Goal: Browse casually: Explore the website without a specific task or goal

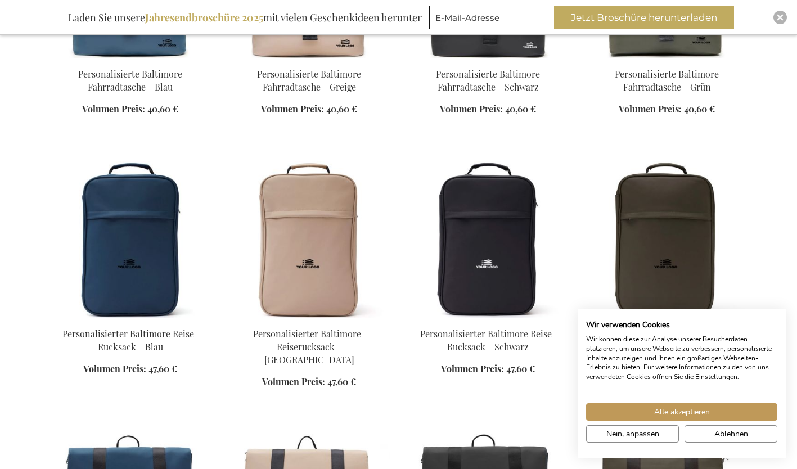
scroll to position [428, 0]
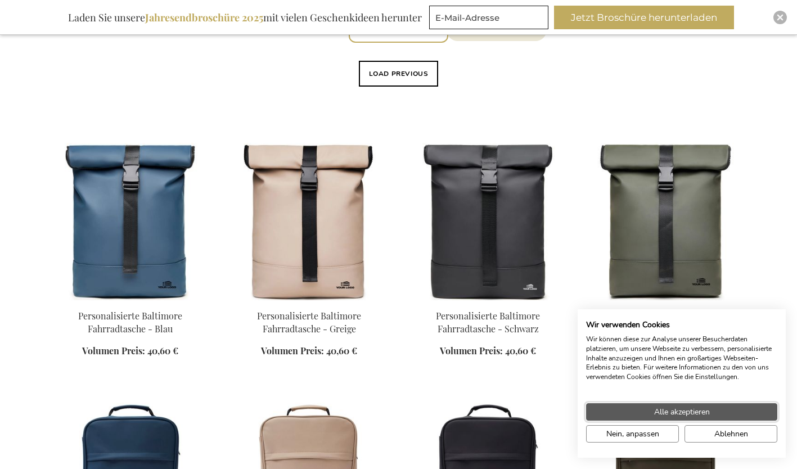
click at [729, 410] on button "Alle akzeptieren" at bounding box center [681, 411] width 191 height 17
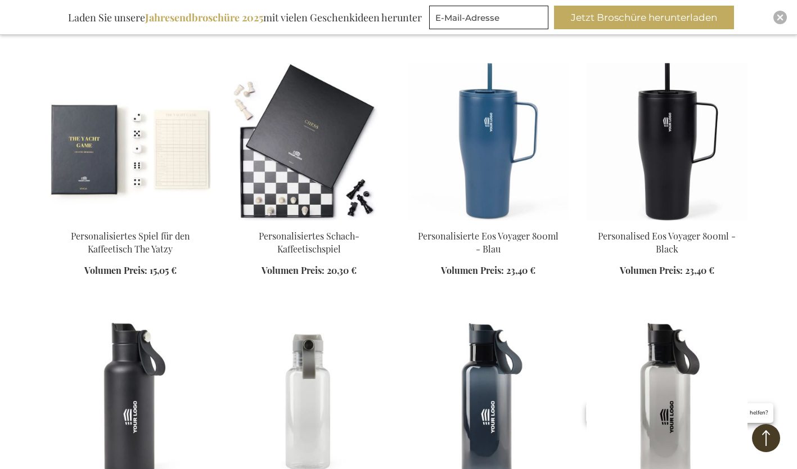
scroll to position [1833, 0]
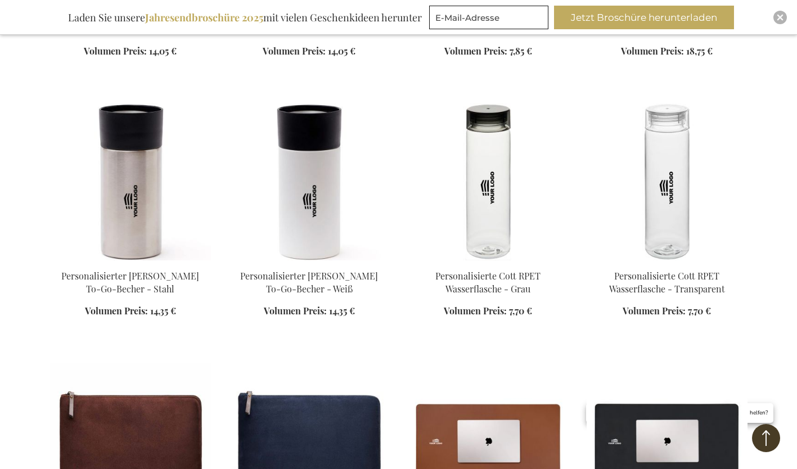
scroll to position [2573, 0]
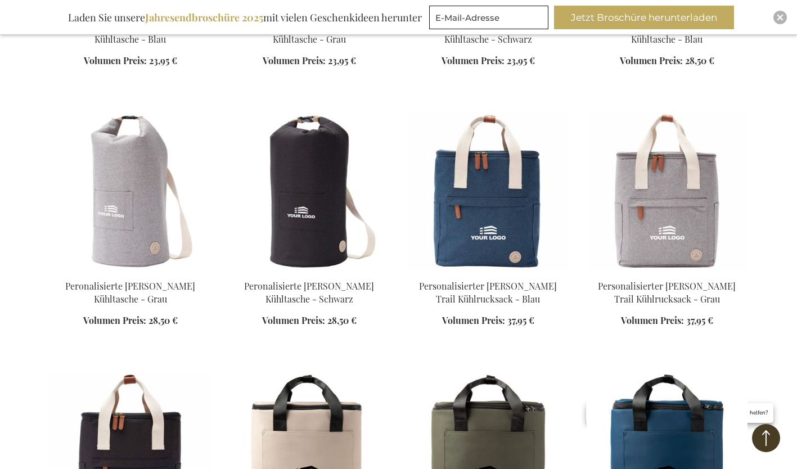
scroll to position [3572, 0]
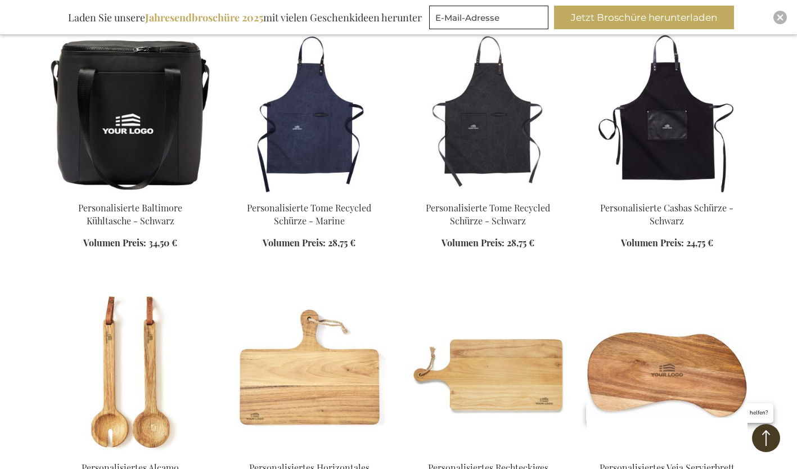
scroll to position [4242, 0]
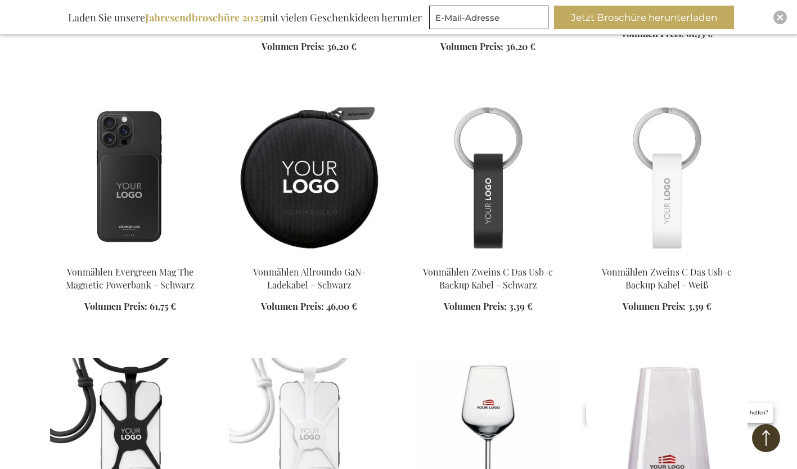
scroll to position [6725, 0]
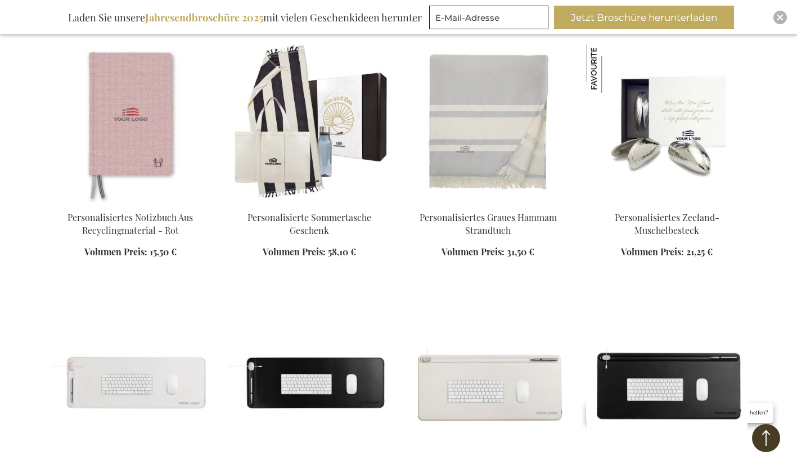
scroll to position [7611, 0]
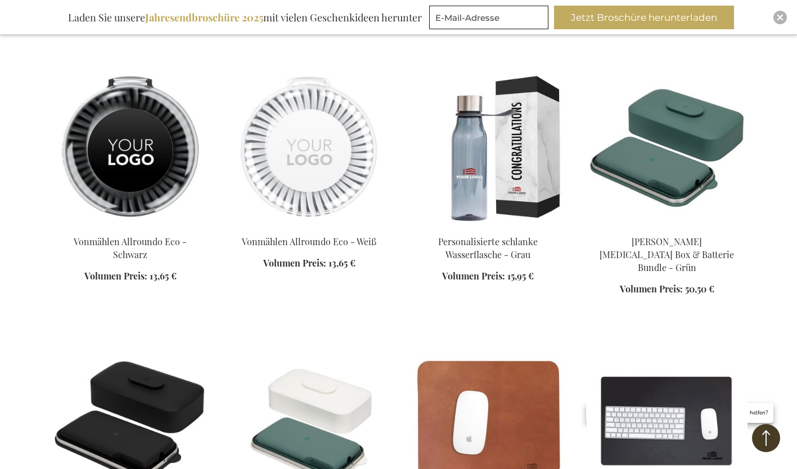
scroll to position [9154, 0]
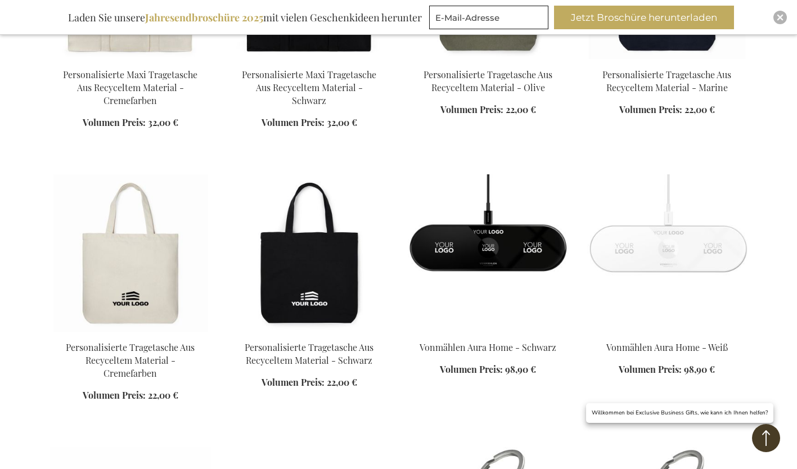
scroll to position [8517, 0]
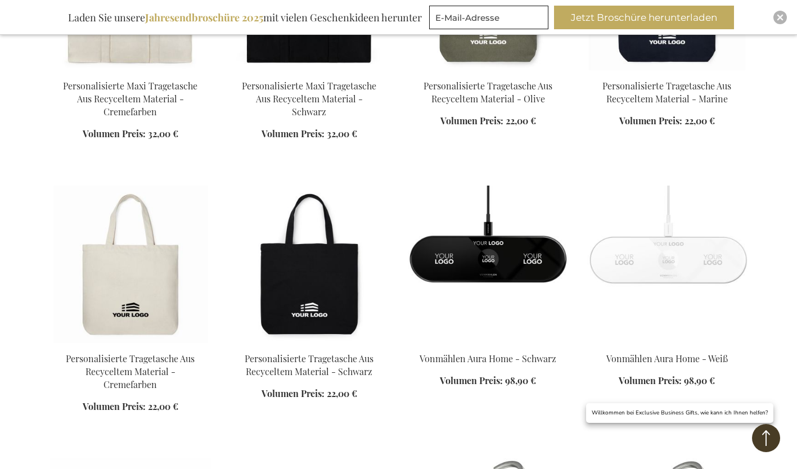
click at [794, 21] on div "Inspiratiebrochure Laden Sie unsere Jahresendbroschüre 2025 mit vielen Geschenk…" at bounding box center [398, 17] width 797 height 35
click at [778, 23] on div "Close" at bounding box center [781, 18] width 14 height 14
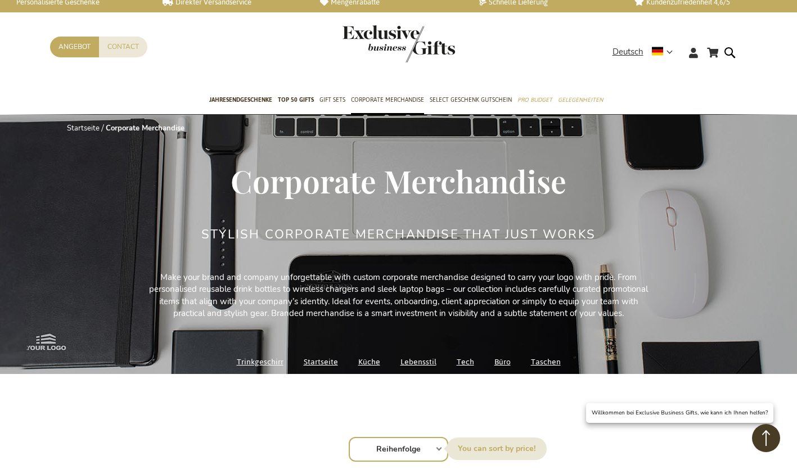
scroll to position [0, 0]
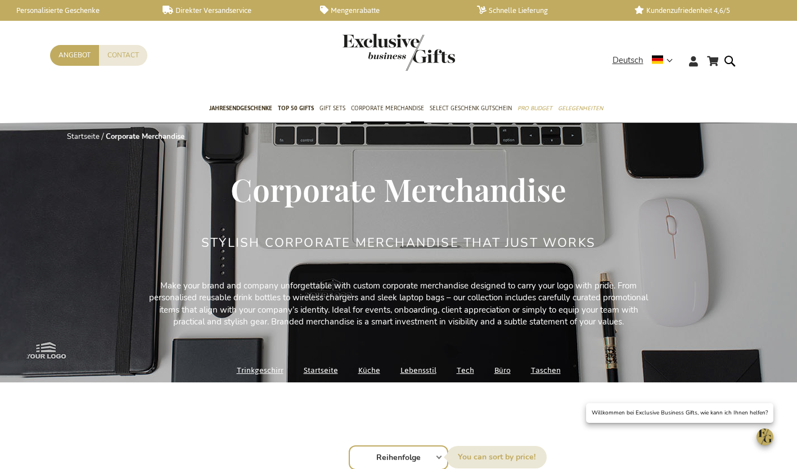
click at [71, 12] on link "Personalisierte Geschenke" at bounding box center [75, 11] width 139 height 10
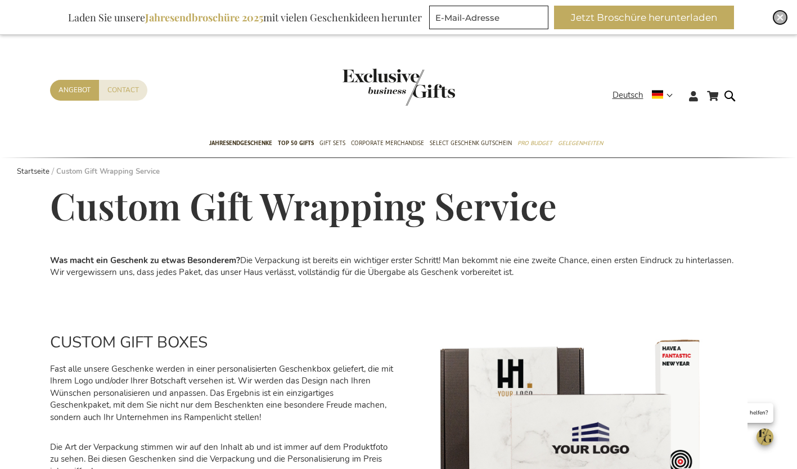
click at [782, 23] on div "Close" at bounding box center [781, 18] width 14 height 14
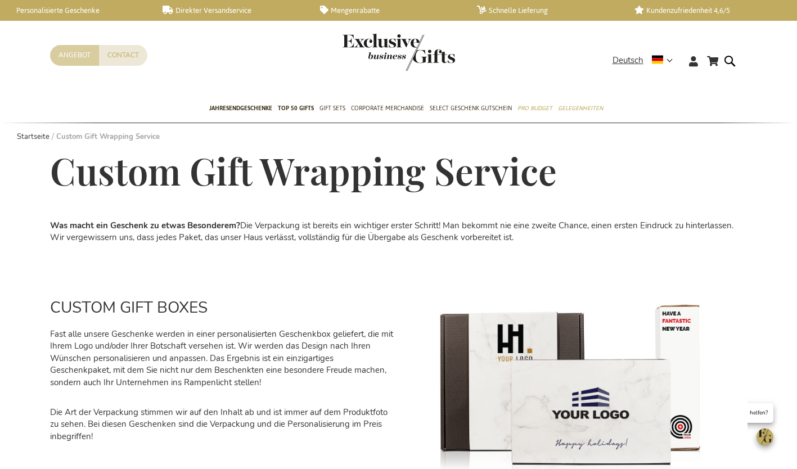
click at [73, 59] on link "Angebot" at bounding box center [74, 55] width 49 height 21
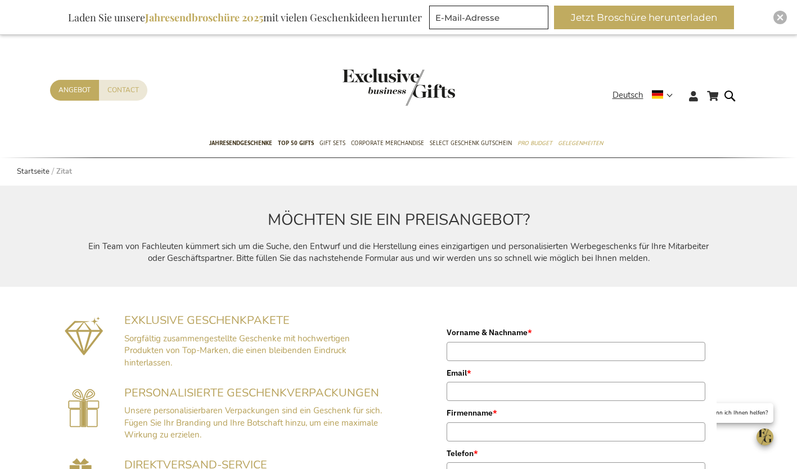
click at [419, 91] on img "store logo" at bounding box center [399, 87] width 113 height 37
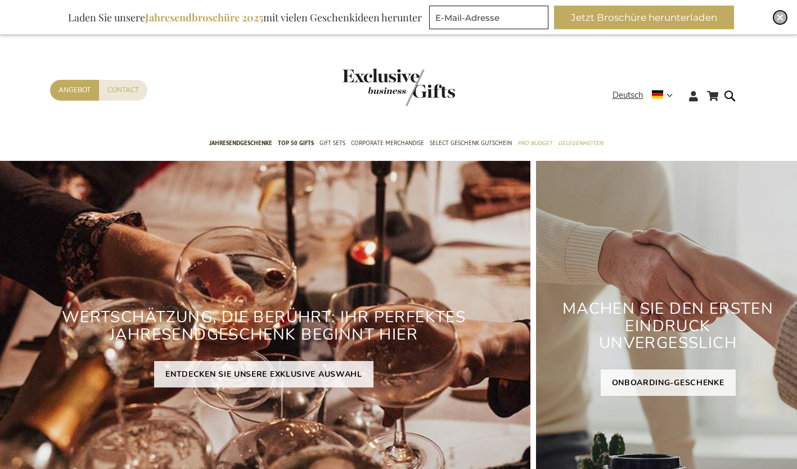
click at [778, 21] on div "Close" at bounding box center [781, 18] width 14 height 14
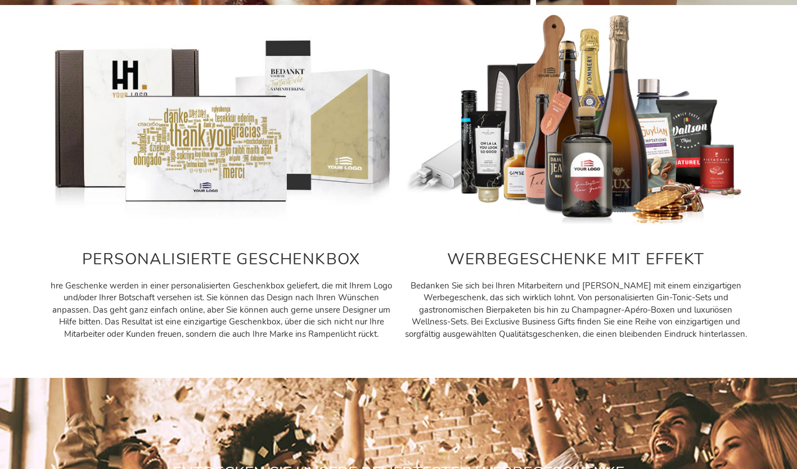
scroll to position [513, 0]
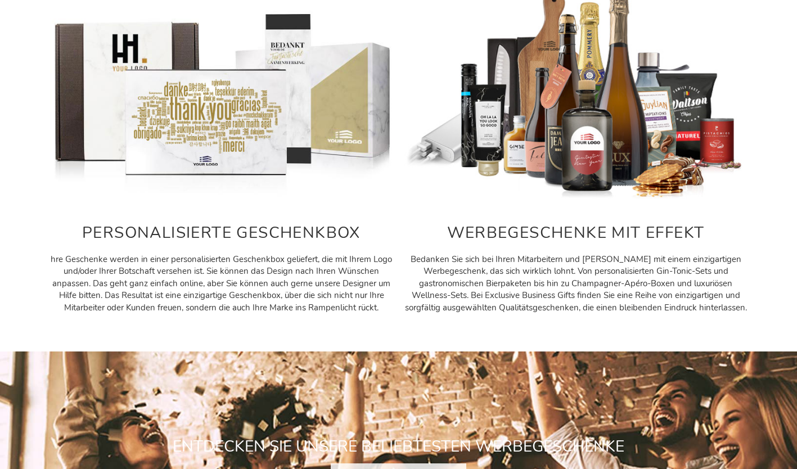
click at [273, 196] on img at bounding box center [221, 94] width 343 height 214
click at [330, 143] on img at bounding box center [221, 94] width 343 height 214
click at [295, 120] on img at bounding box center [221, 94] width 343 height 214
click at [330, 255] on p "hre Geschenke werden in einer personalisierten Geschenkbox geliefert, die mit I…" at bounding box center [221, 284] width 343 height 60
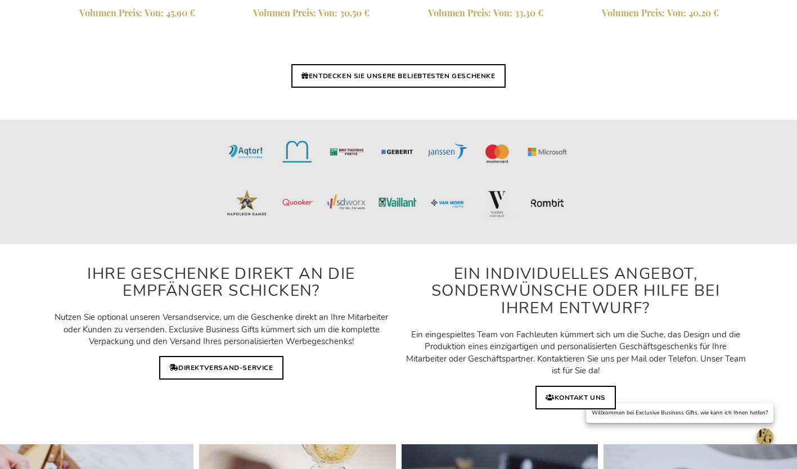
scroll to position [2831, 0]
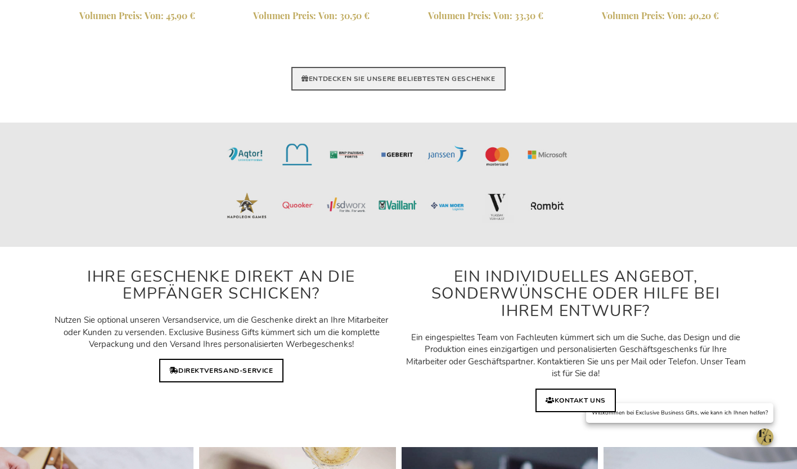
click at [487, 83] on link "ENTDECKEN SIE UNSERE BELIEBTESTEN GESCHENKE" at bounding box center [398, 79] width 214 height 24
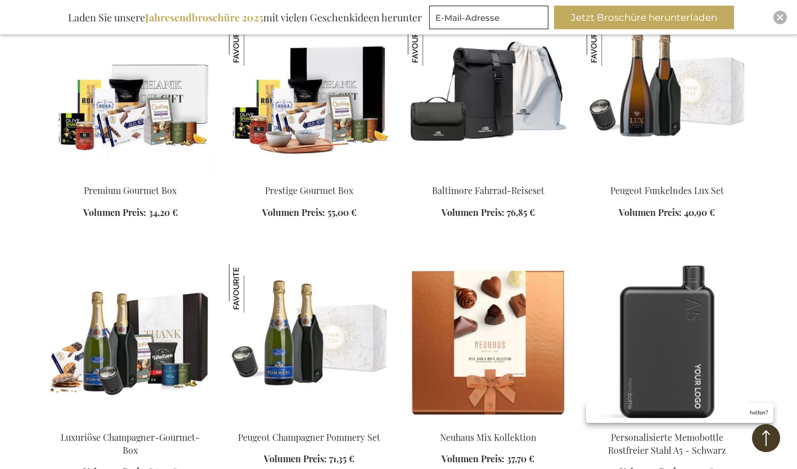
scroll to position [4094, 0]
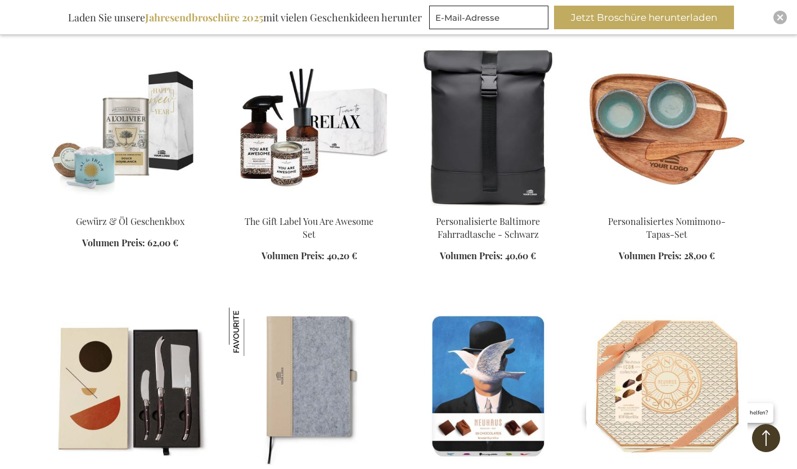
scroll to position [4799, 0]
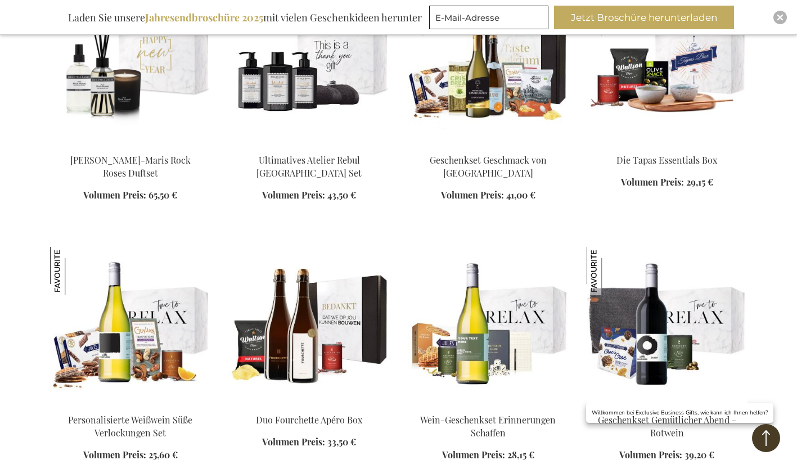
scroll to position [6670, 0]
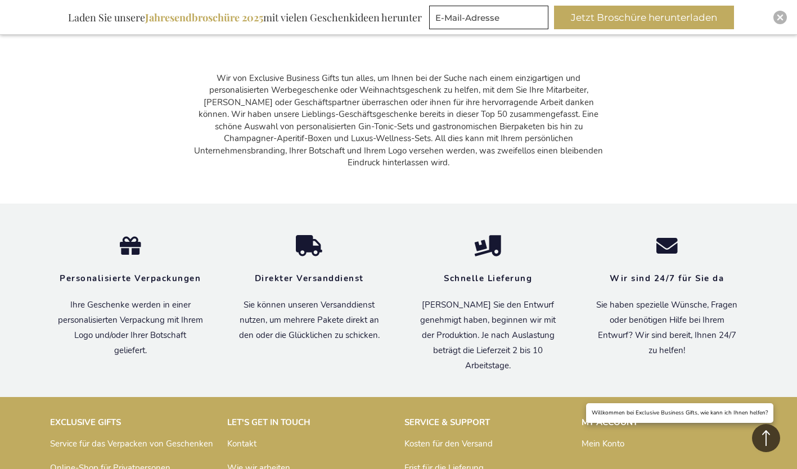
scroll to position [9250, 0]
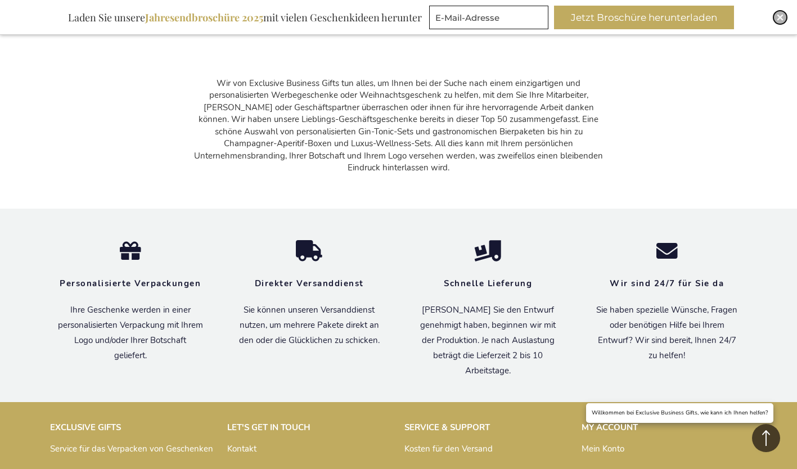
click at [781, 18] on img "Close" at bounding box center [780, 17] width 7 height 7
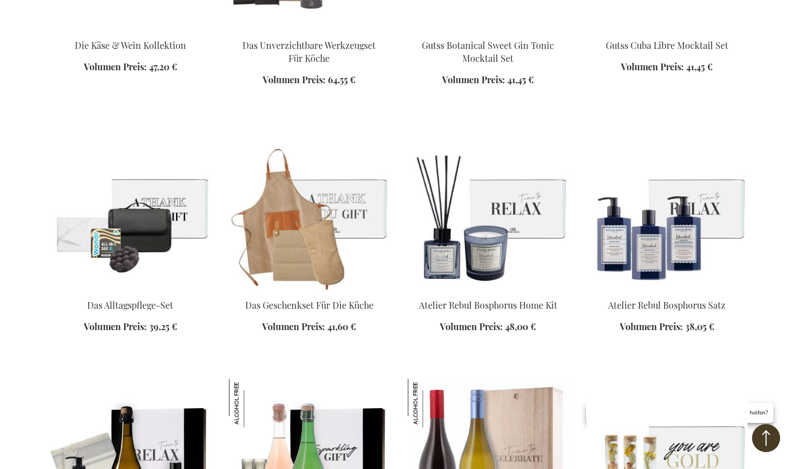
scroll to position [169, 0]
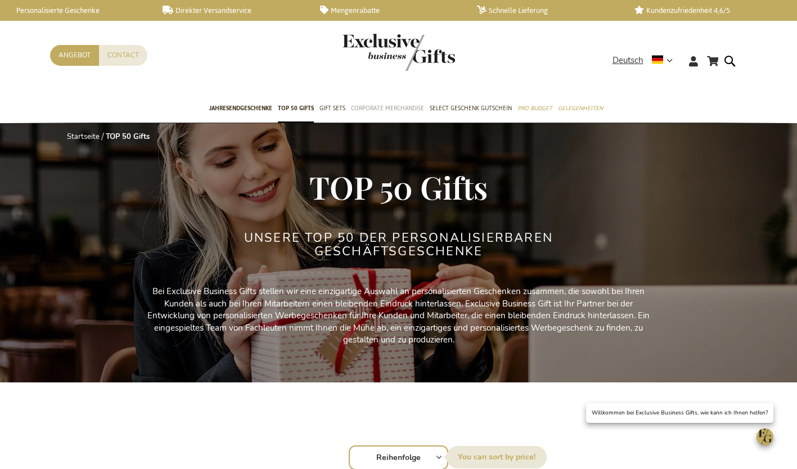
click at [390, 118] on link "Corporate Merchandise" at bounding box center [387, 109] width 73 height 28
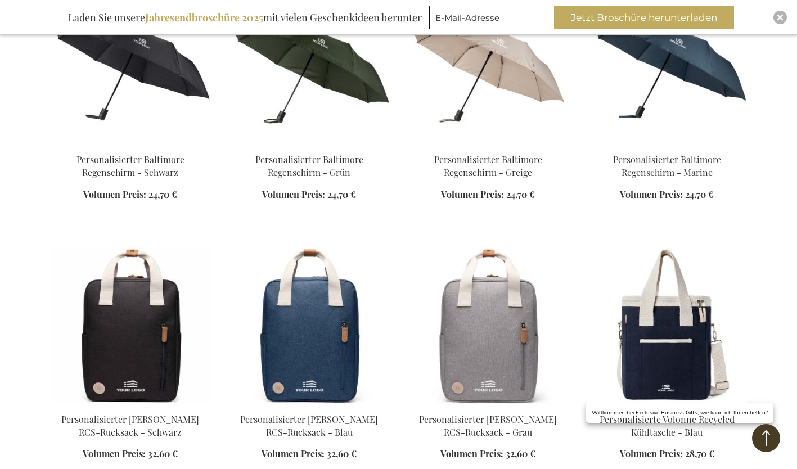
scroll to position [1239, 0]
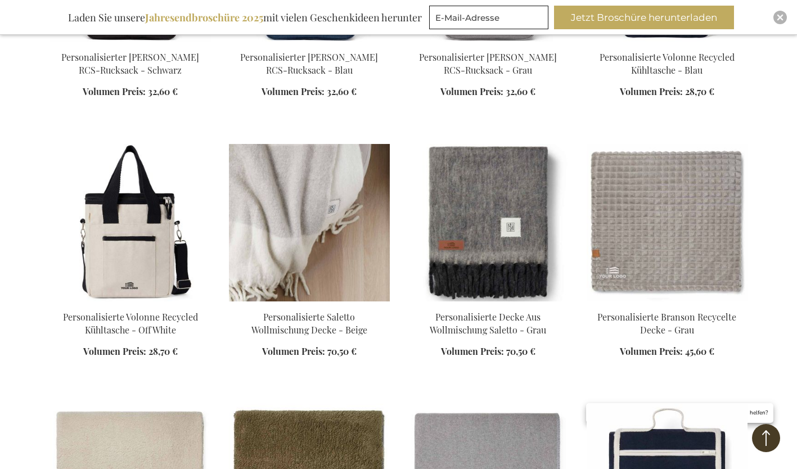
scroll to position [1383, 0]
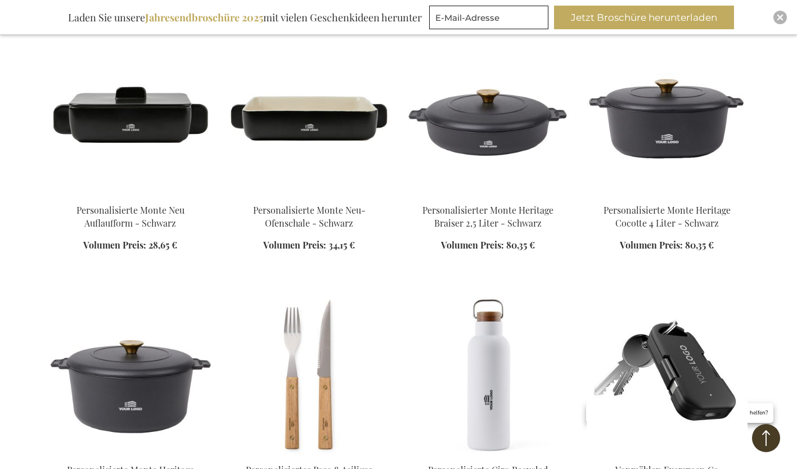
scroll to position [2284, 0]
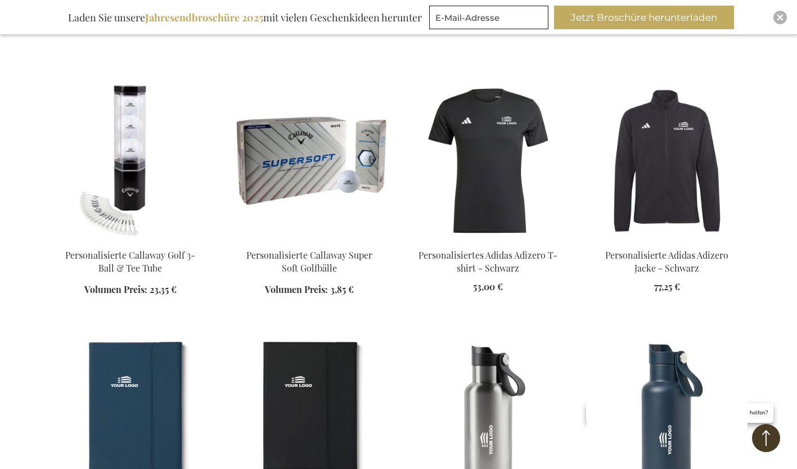
scroll to position [3278, 0]
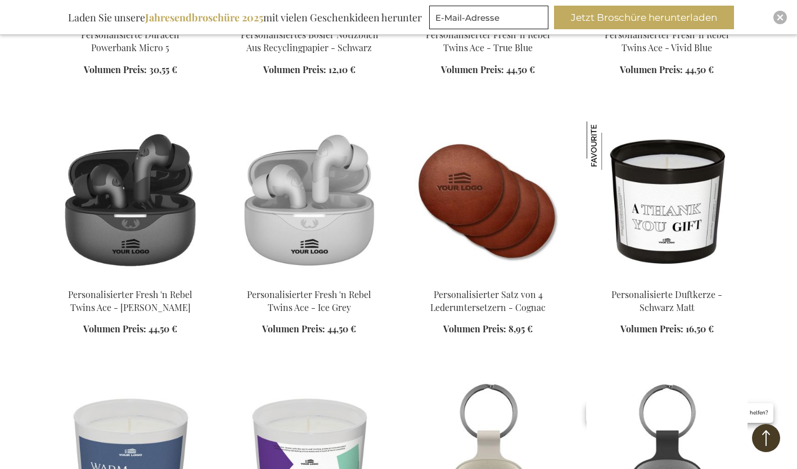
scroll to position [5863, 0]
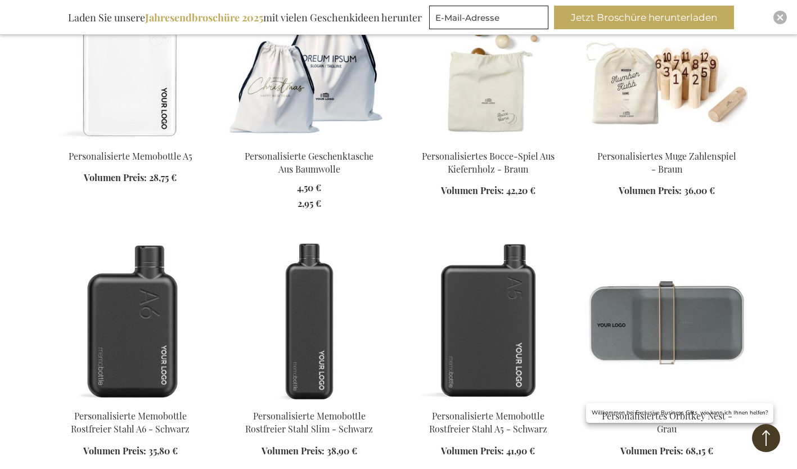
scroll to position [8151, 0]
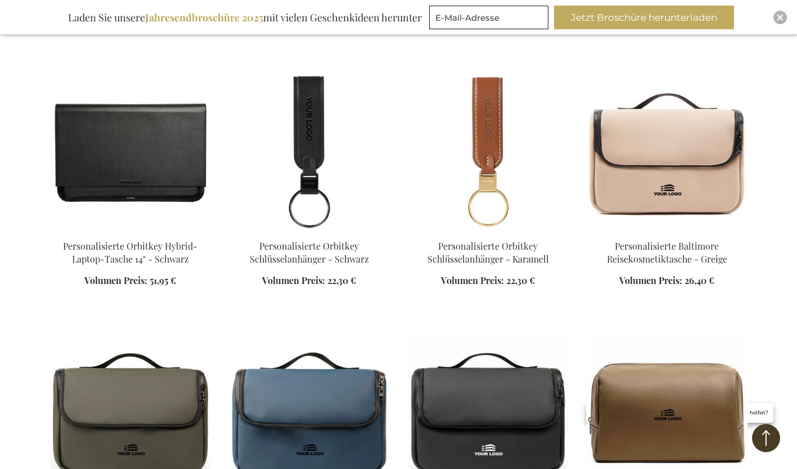
scroll to position [9094, 0]
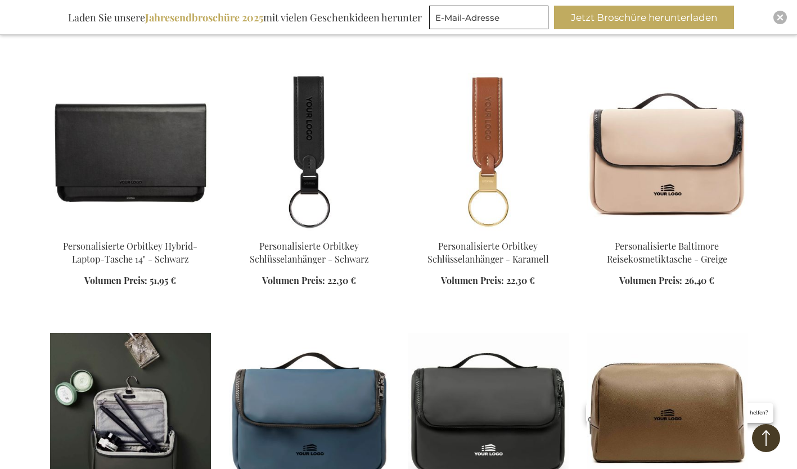
click at [156, 359] on img at bounding box center [130, 412] width 161 height 158
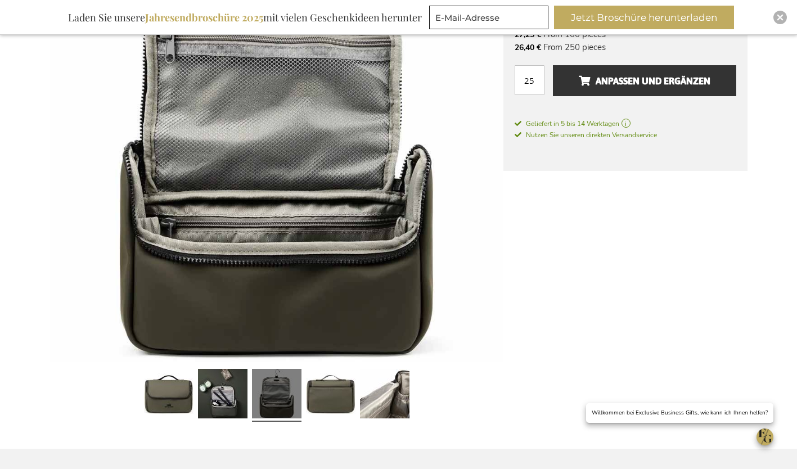
scroll to position [278, 0]
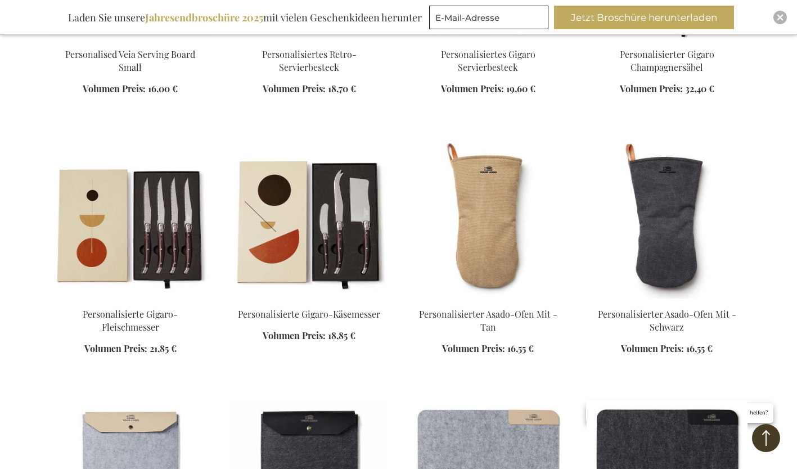
scroll to position [6509, 0]
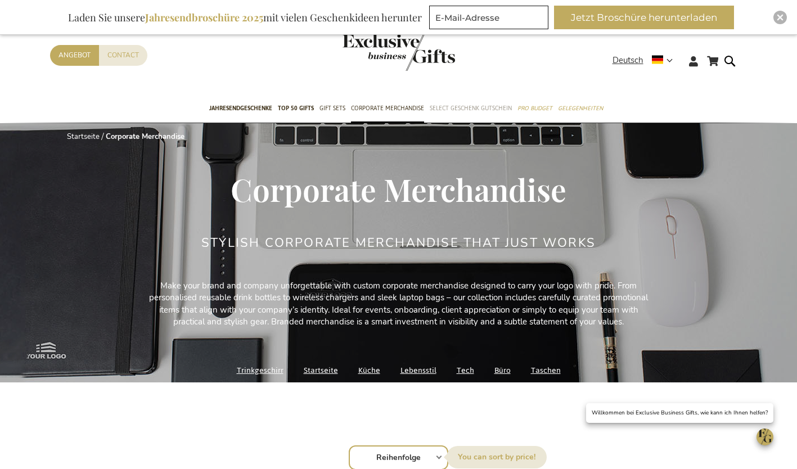
click at [500, 114] on link "Select Geschenk Gutschein" at bounding box center [471, 109] width 82 height 28
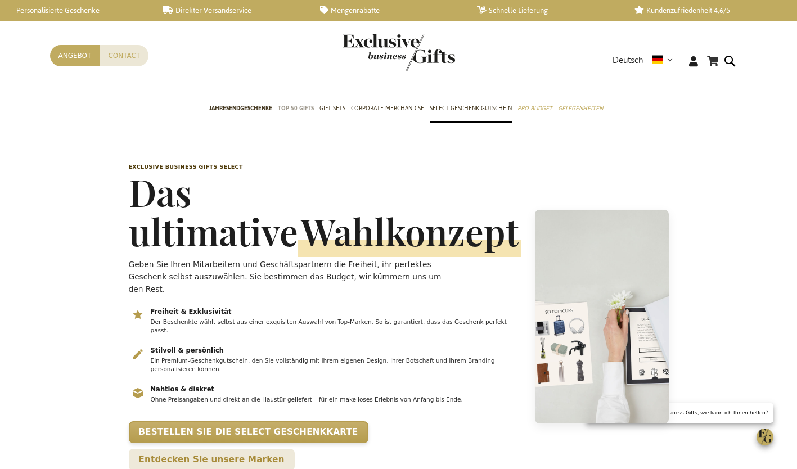
click at [289, 107] on span "TOP 50 Gifts" at bounding box center [296, 108] width 36 height 12
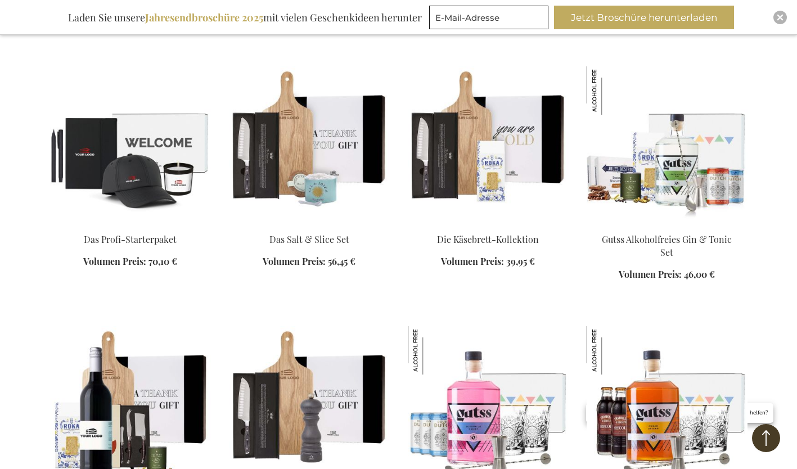
scroll to position [955, 0]
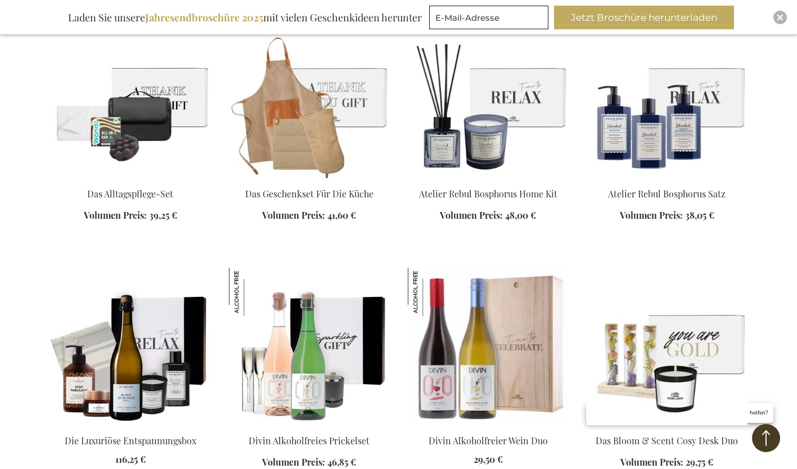
scroll to position [1522, 0]
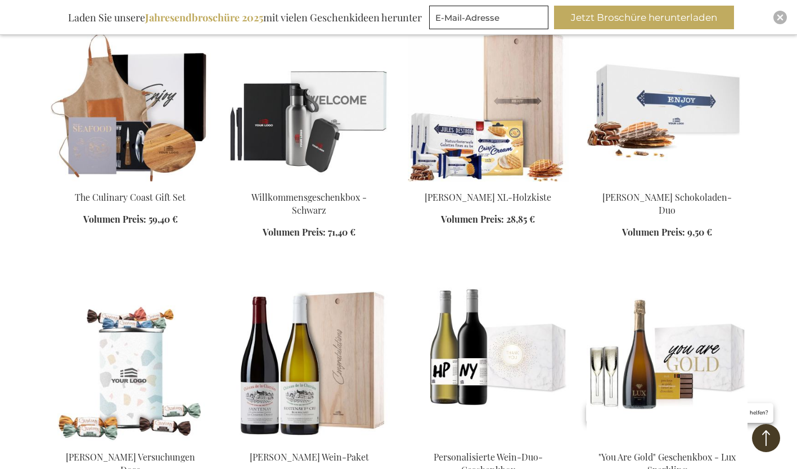
scroll to position [2548, 0]
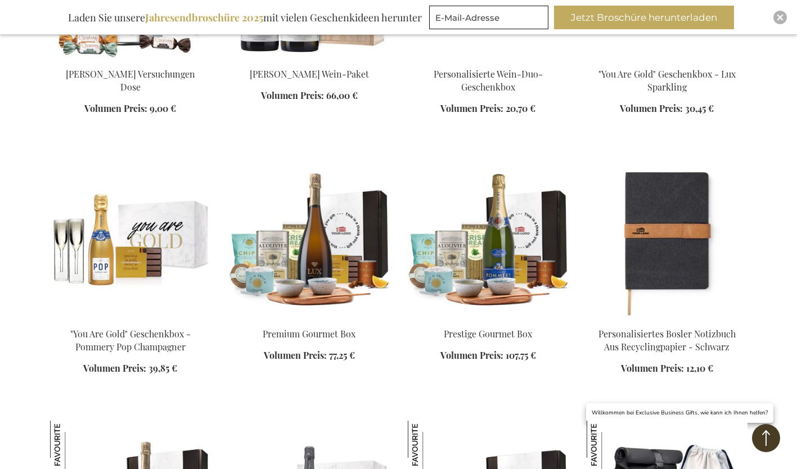
scroll to position [2914, 0]
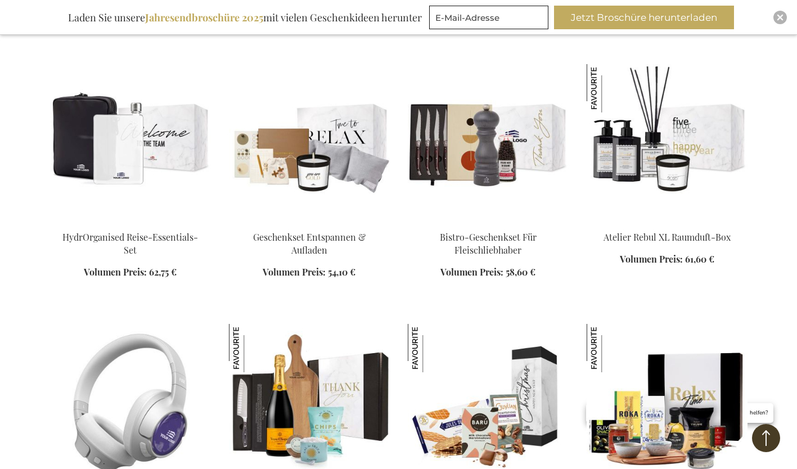
scroll to position [3694, 0]
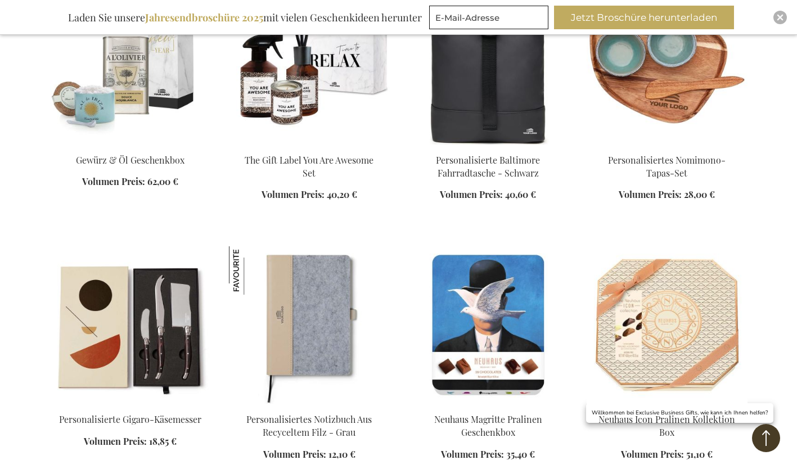
scroll to position [4959, 0]
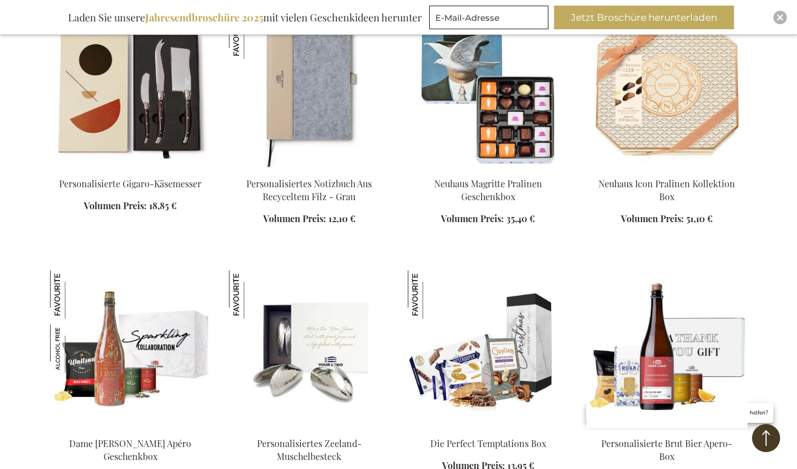
scroll to position [5240, 0]
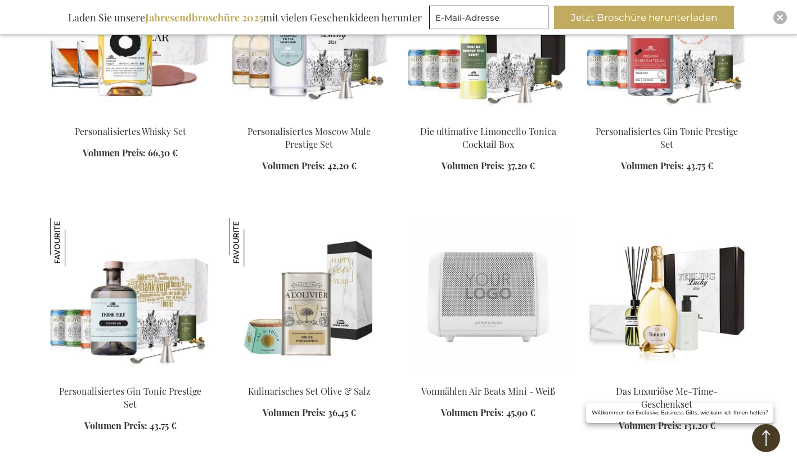
scroll to position [6268, 0]
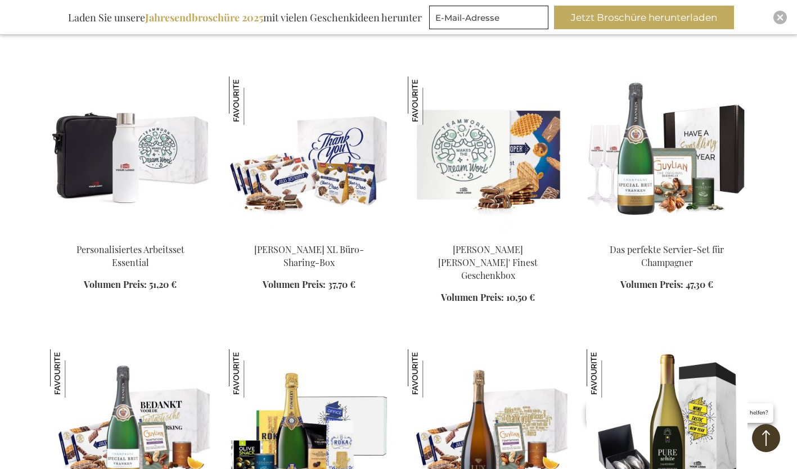
scroll to position [7140, 0]
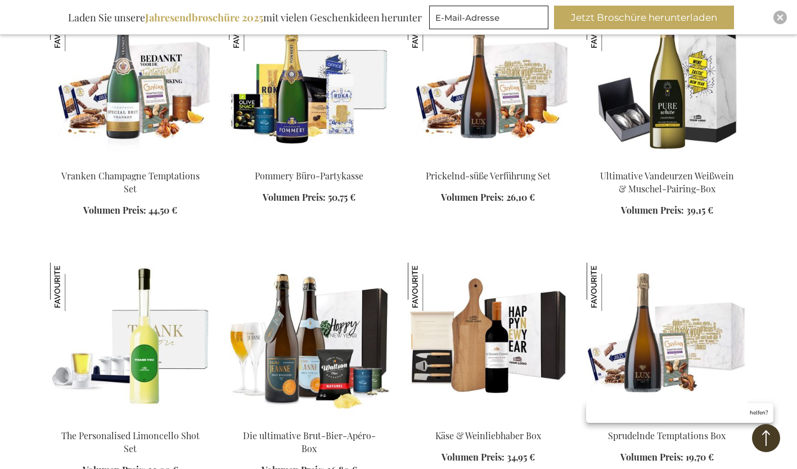
scroll to position [7710, 0]
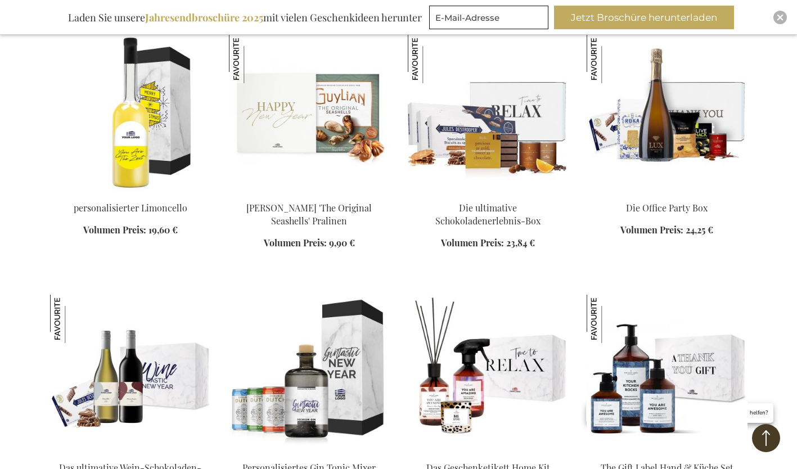
scroll to position [8249, 0]
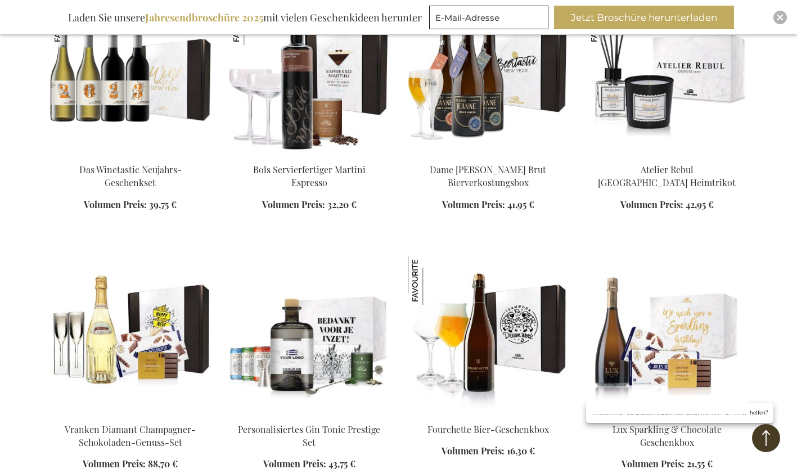
scroll to position [8805, 0]
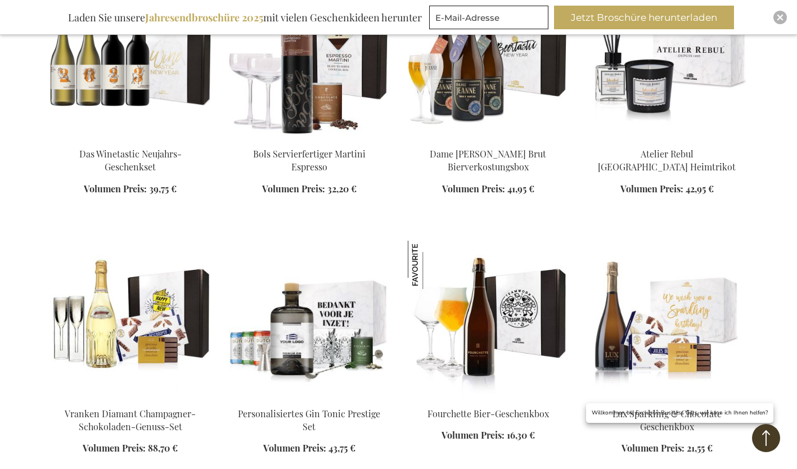
scroll to position [8821, 0]
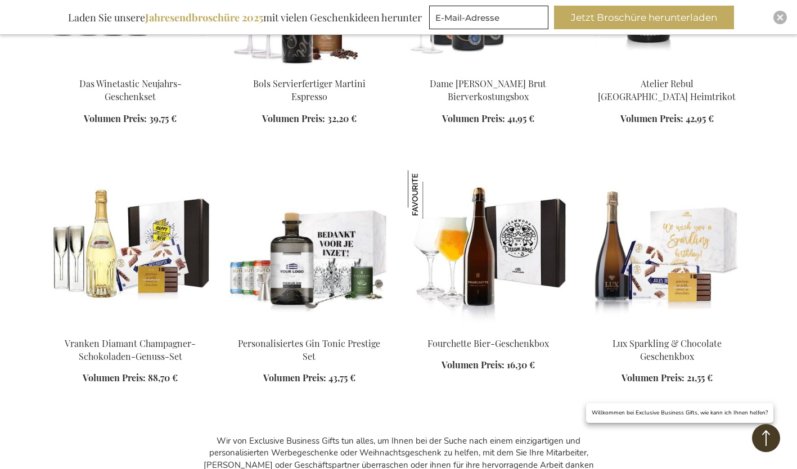
scroll to position [8892, 0]
